Goal: Obtain resource: Obtain resource

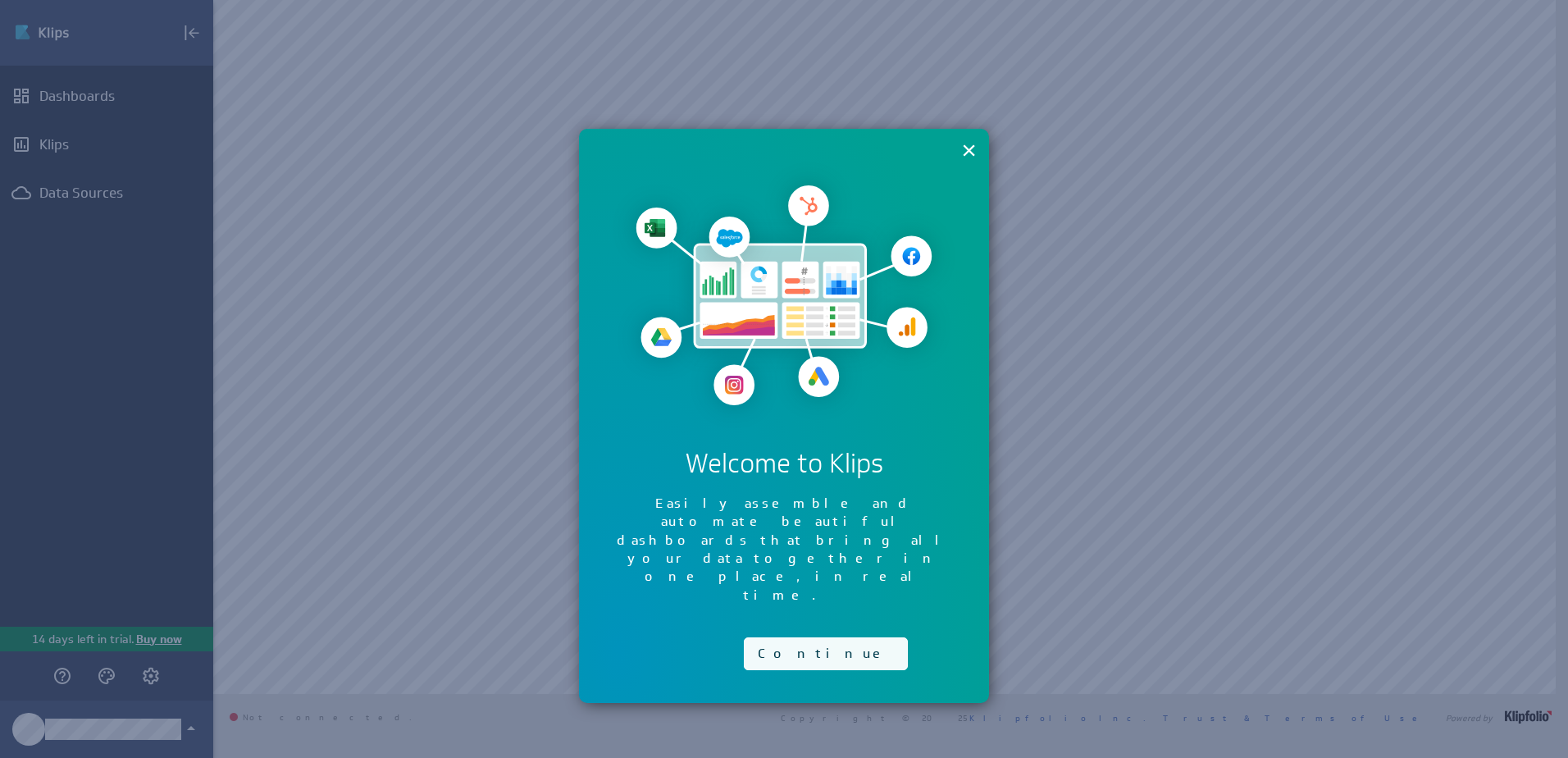
click at [794, 637] on button "Continue" at bounding box center [826, 653] width 164 height 33
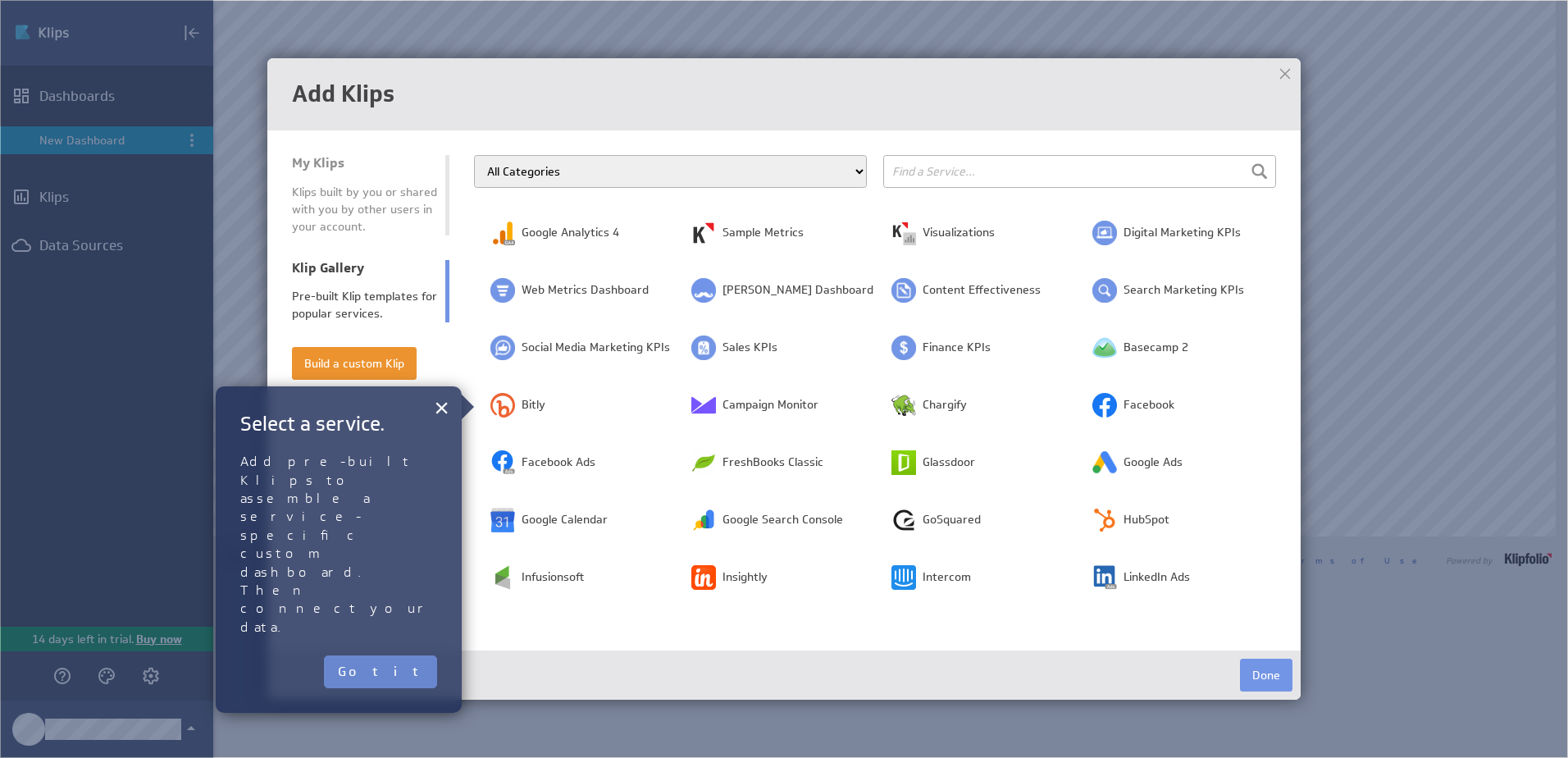
click at [424, 655] on button "Got it" at bounding box center [381, 671] width 113 height 33
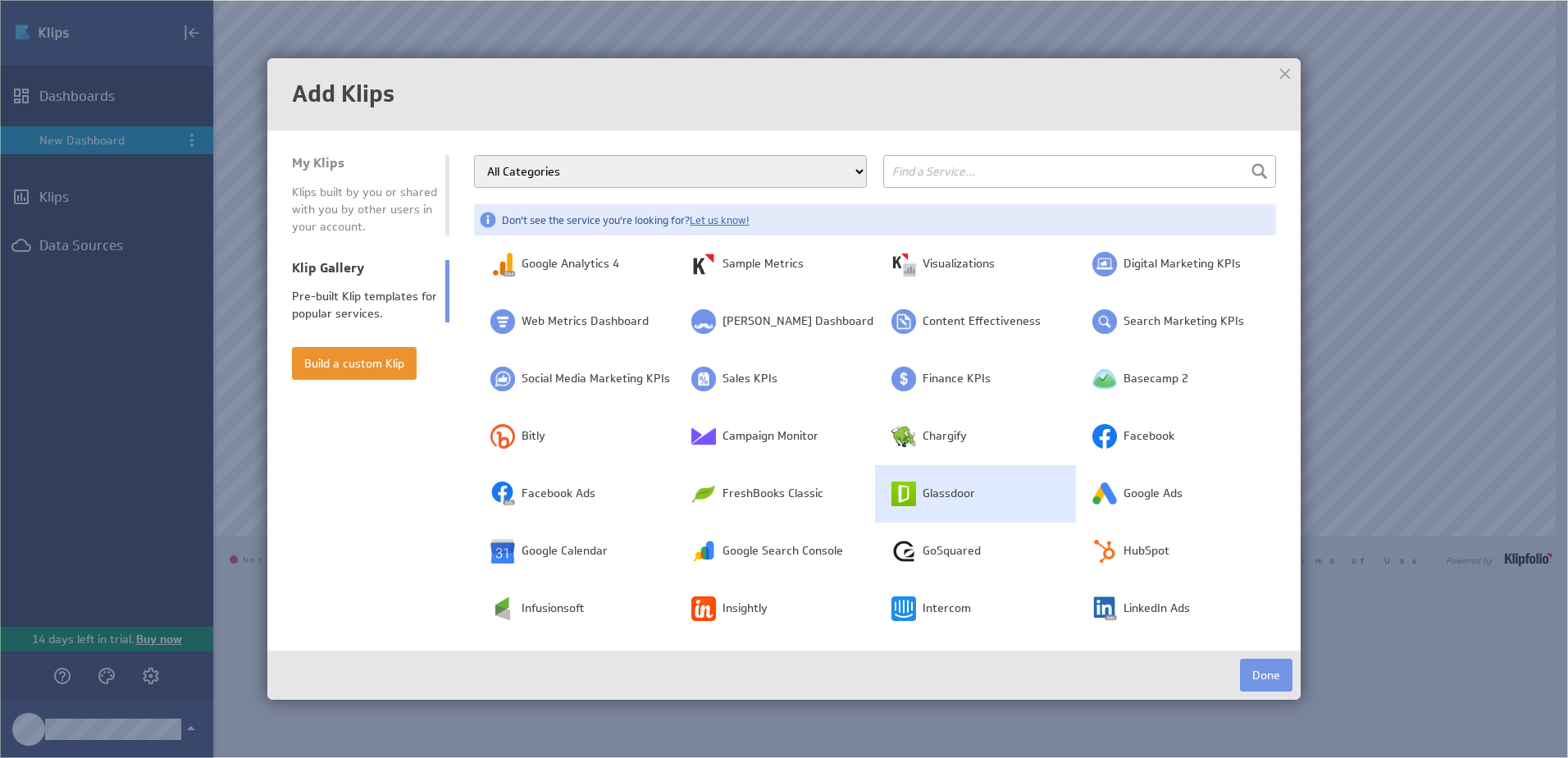
click at [927, 494] on span "Glassdoor" at bounding box center [949, 493] width 53 height 16
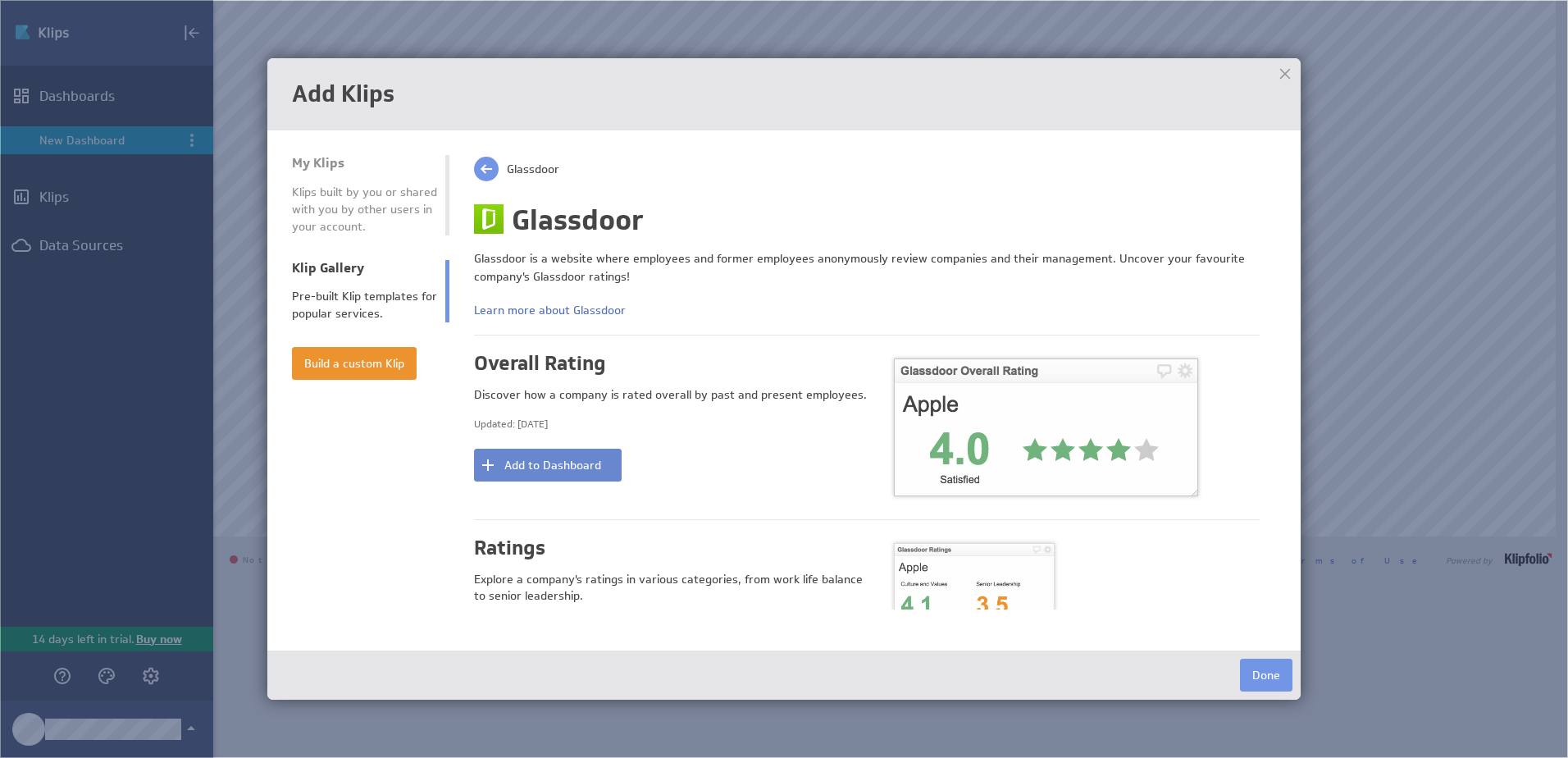
click at [602, 468] on button "Add to Dashboard" at bounding box center [547, 465] width 147 height 33
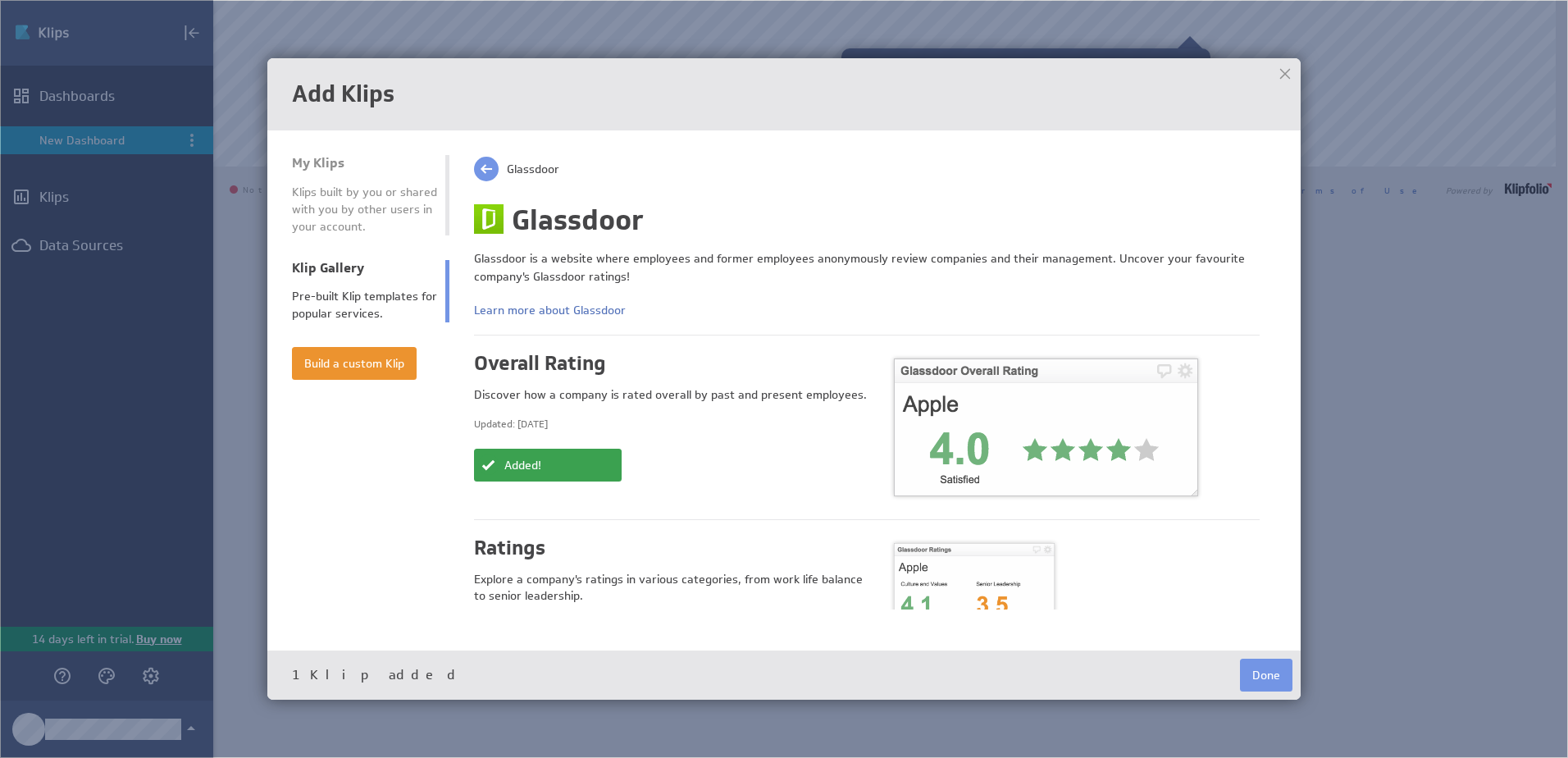
click at [1280, 71] on div at bounding box center [1285, 74] width 25 height 25
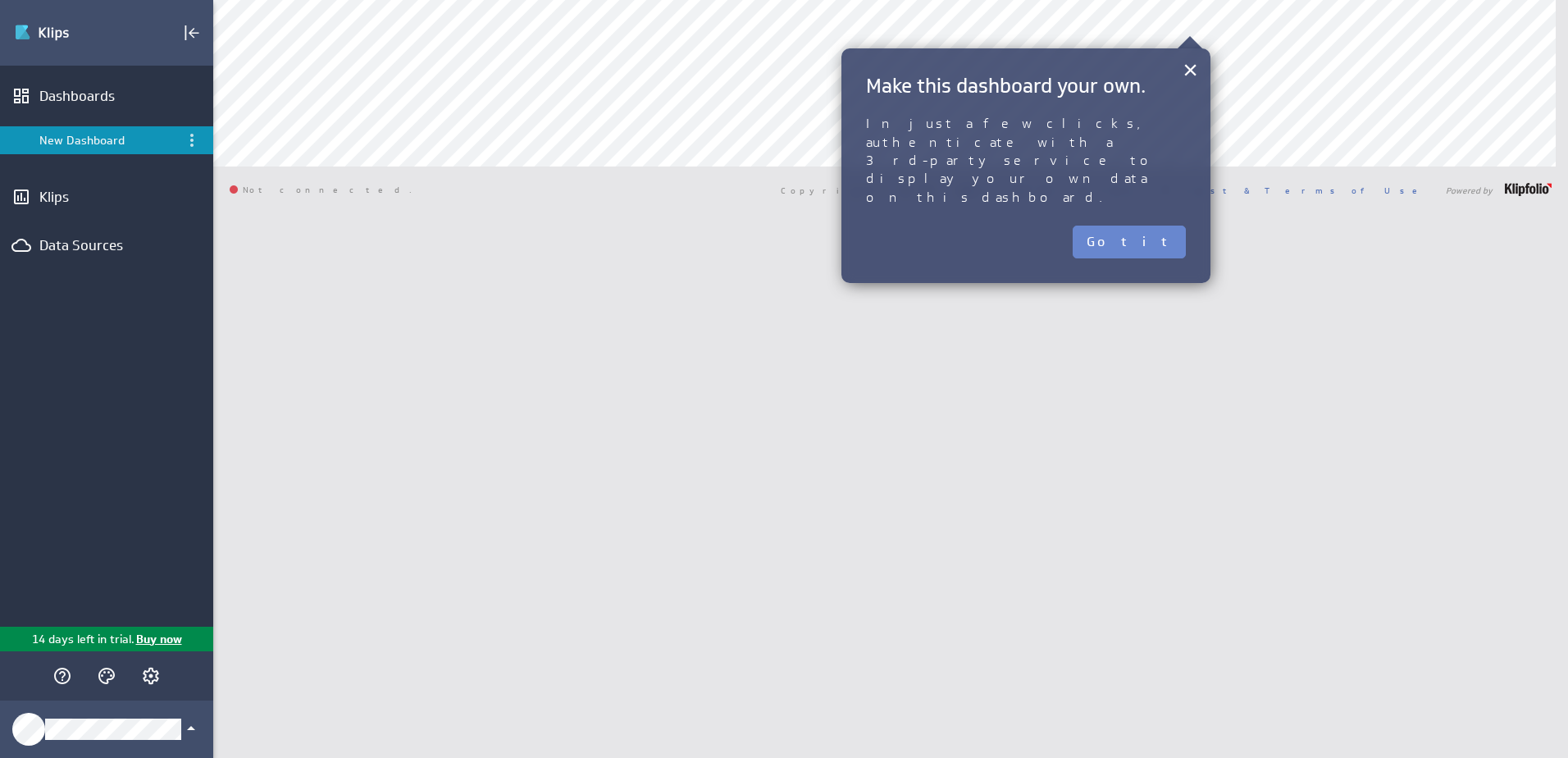
click at [1155, 226] on button "Got it" at bounding box center [1129, 242] width 113 height 33
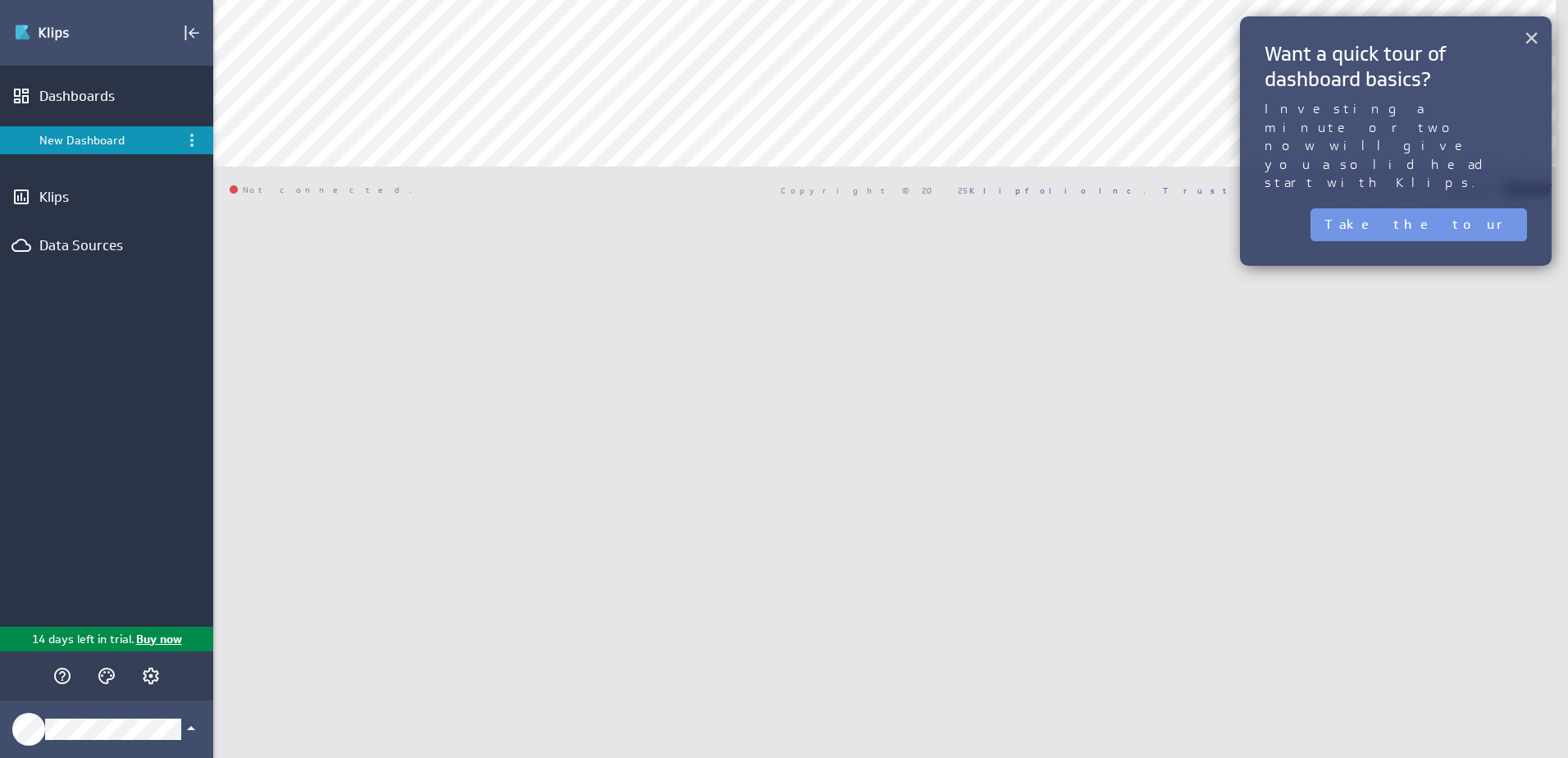
click at [1539, 35] on button "×" at bounding box center [1531, 38] width 15 height 33
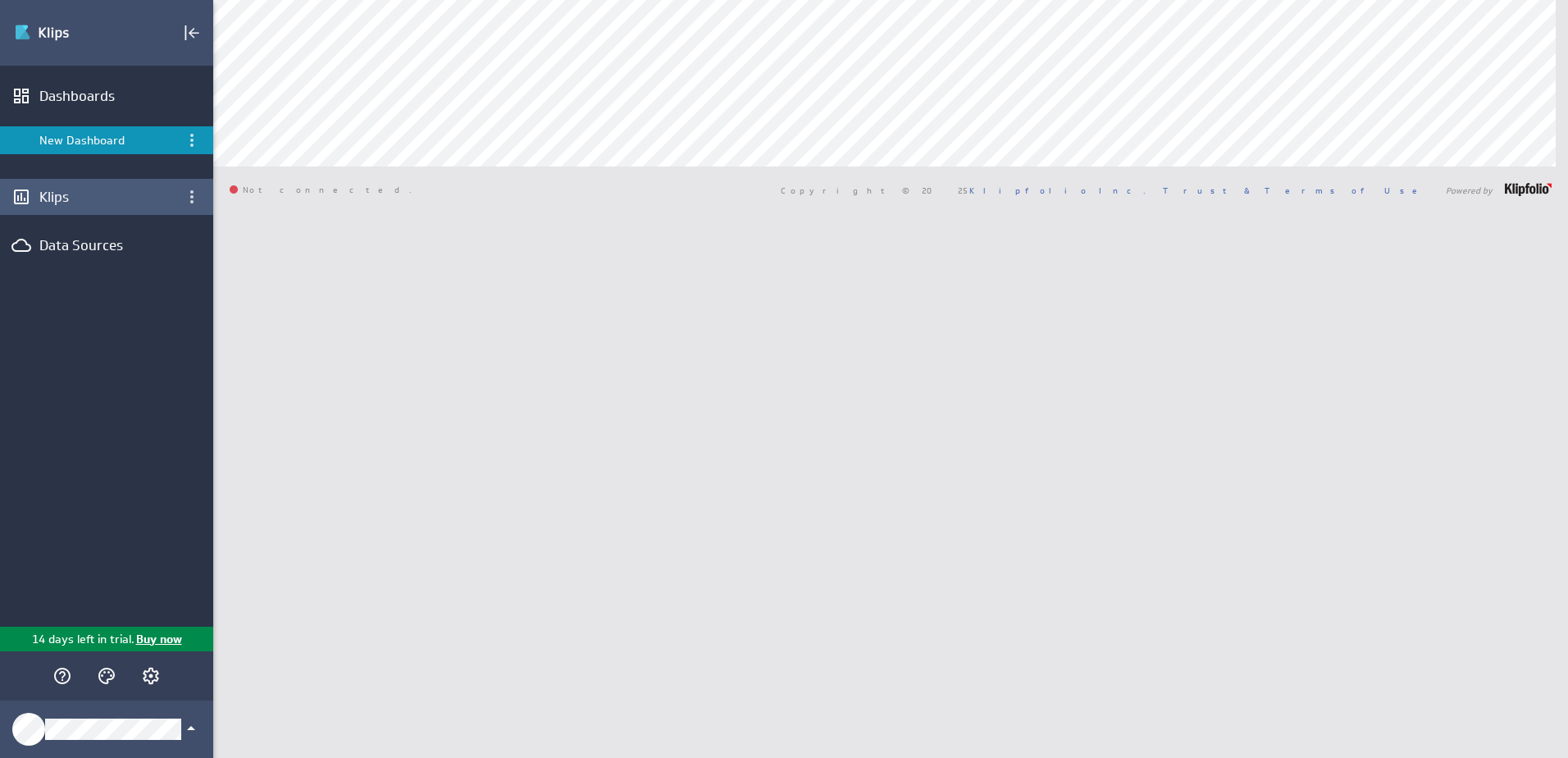
click at [99, 201] on div "Klips" at bounding box center [107, 197] width 134 height 18
